Goal: Navigation & Orientation: Find specific page/section

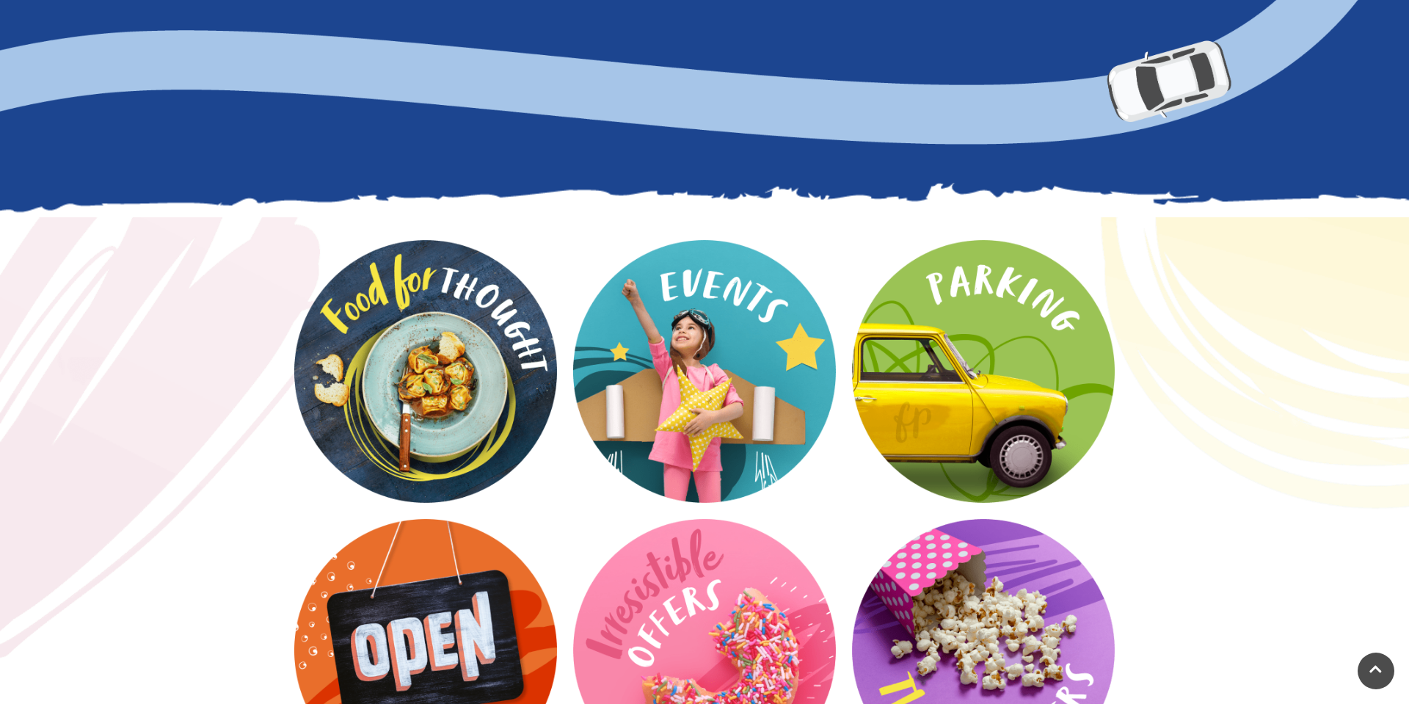
scroll to position [1848, 0]
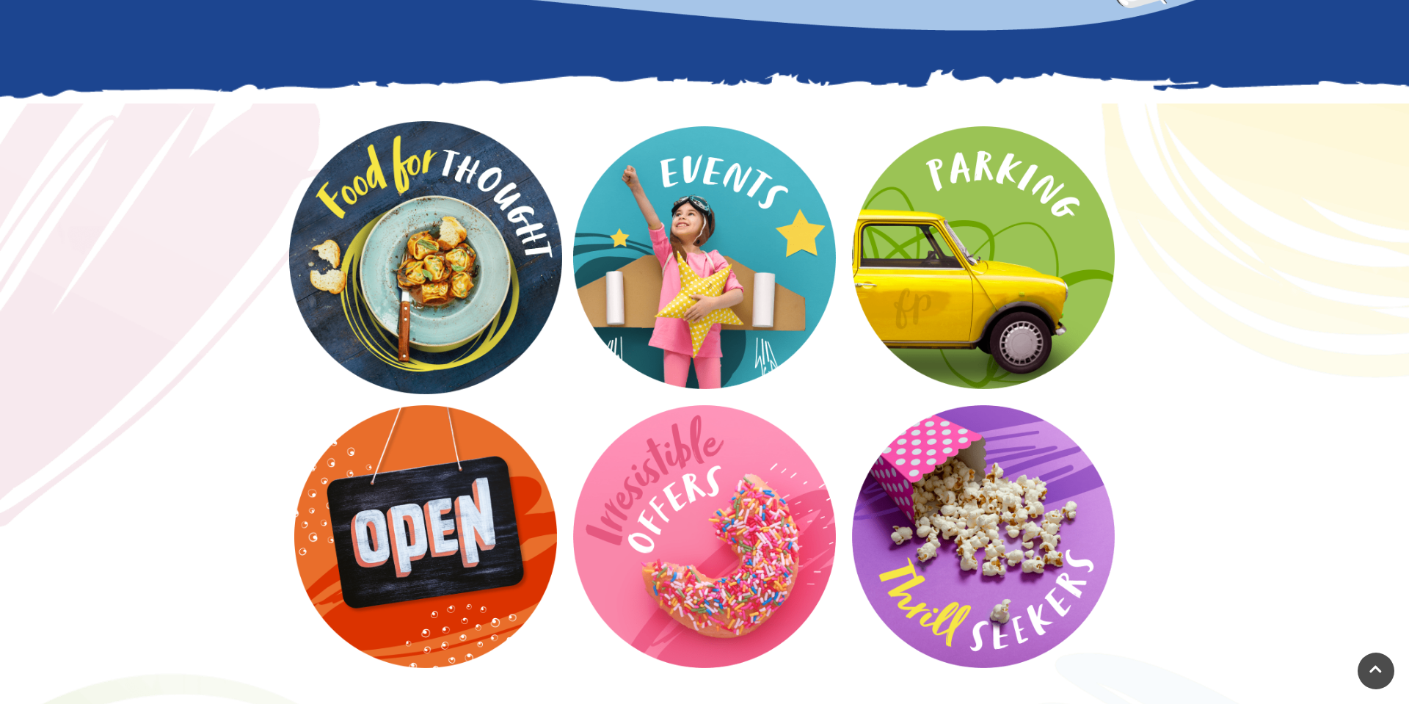
click at [431, 256] on video at bounding box center [425, 257] width 273 height 273
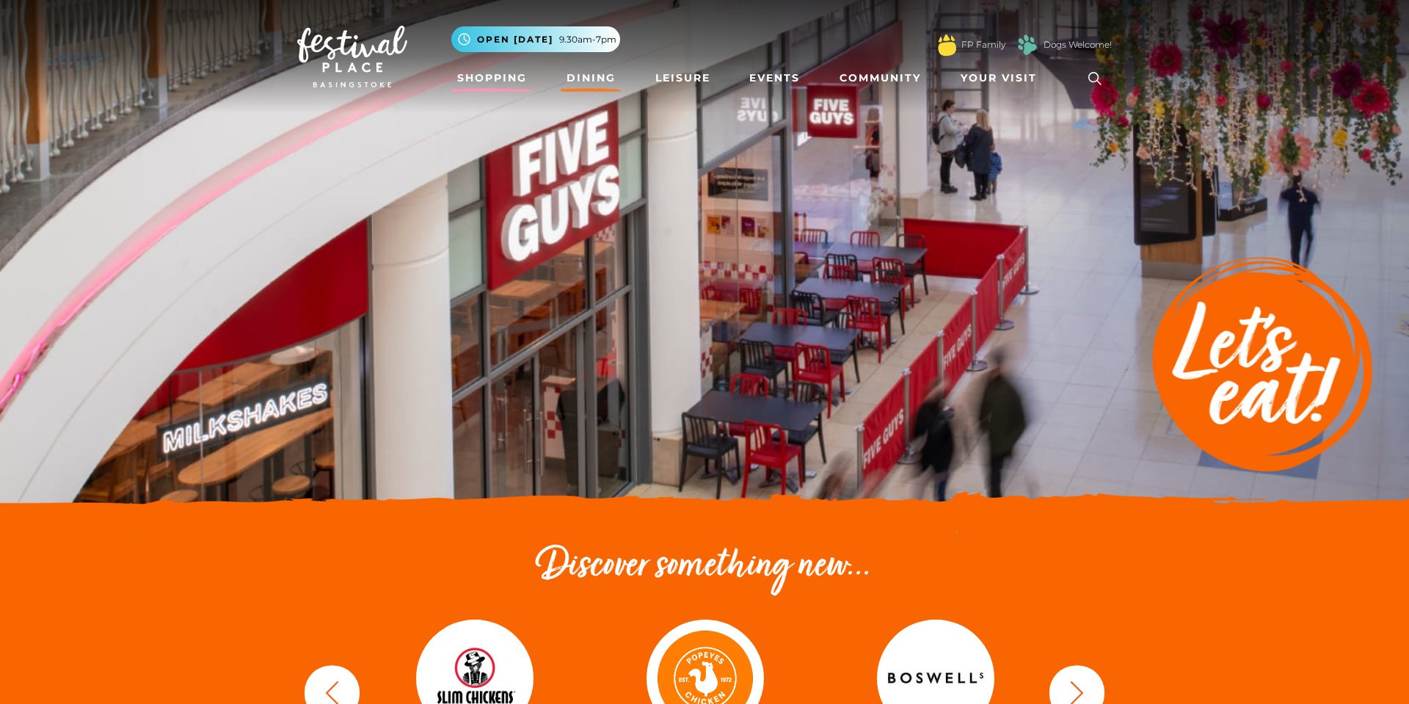
click at [501, 76] on link "Shopping" at bounding box center [491, 78] width 81 height 27
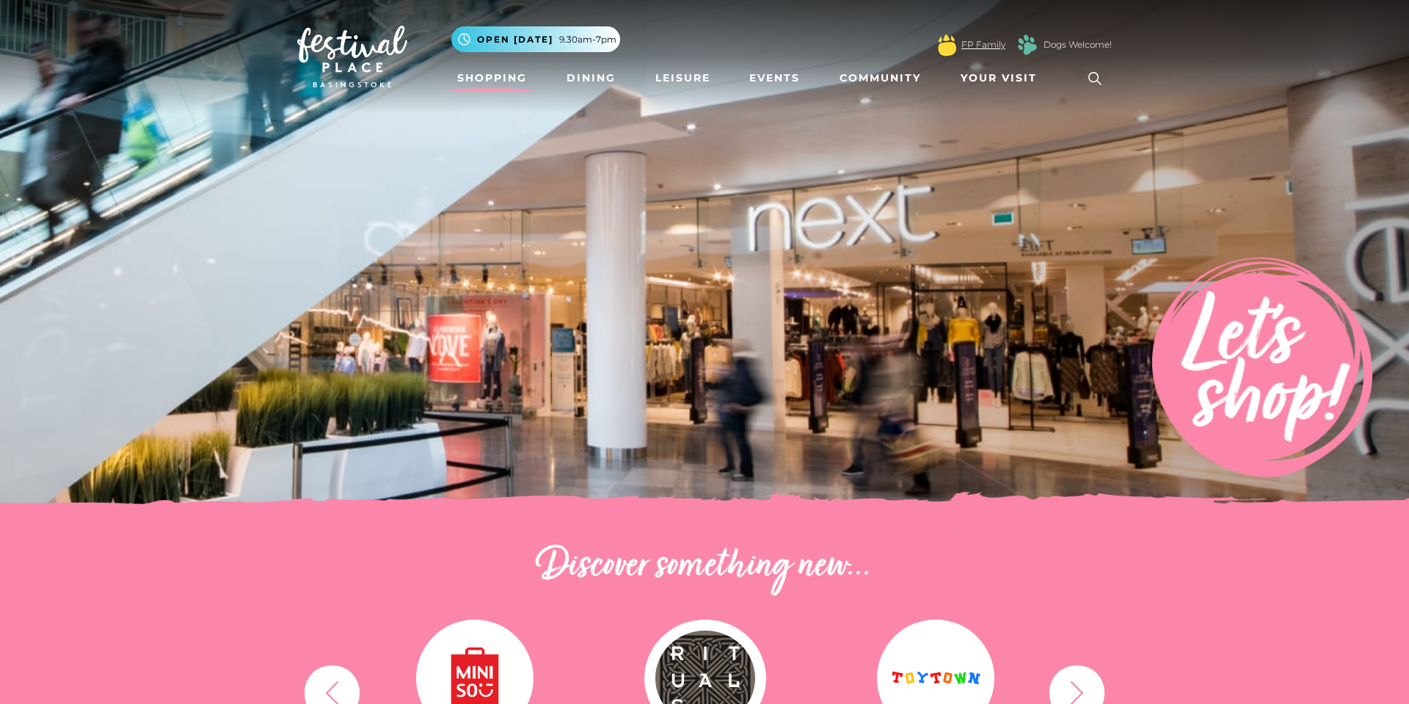
click at [993, 45] on link "FP Family" at bounding box center [983, 44] width 44 height 13
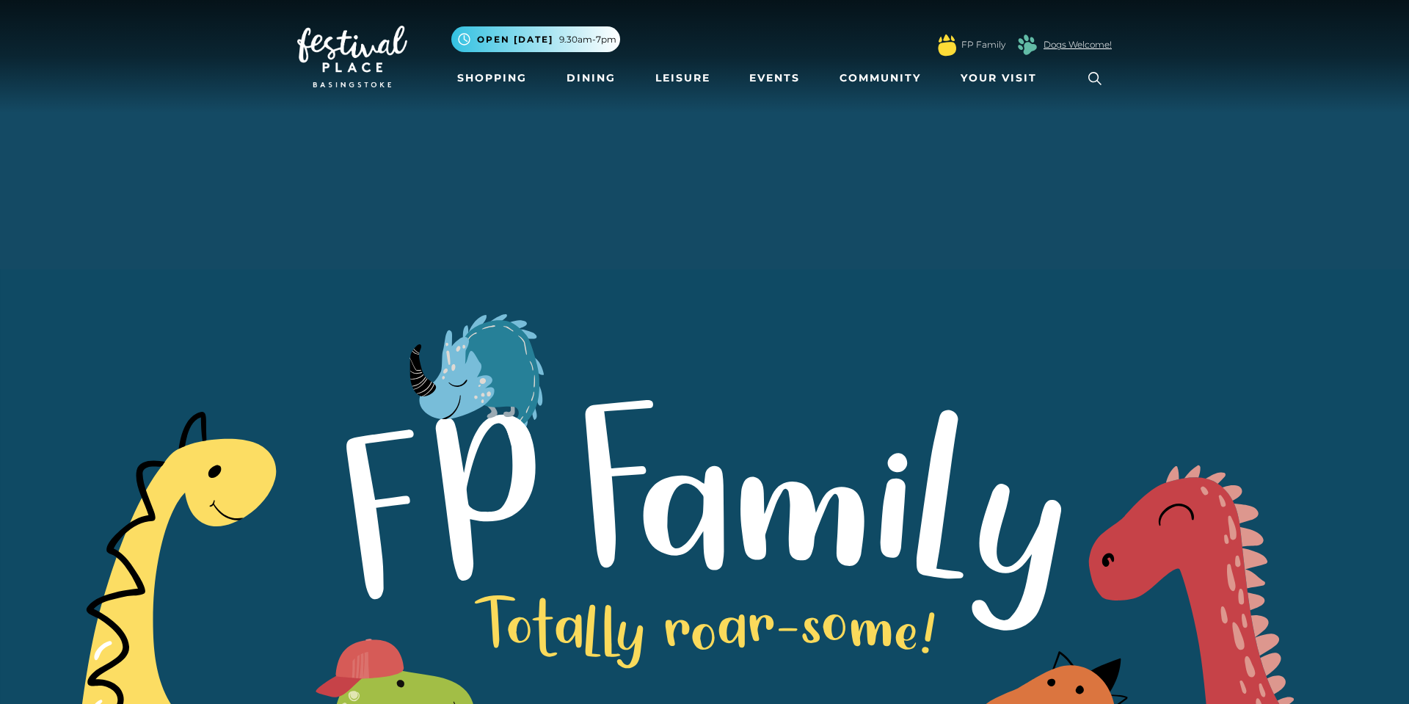
click at [1084, 40] on link "Dogs Welcome!" at bounding box center [1078, 44] width 68 height 13
